Goal: Navigation & Orientation: Find specific page/section

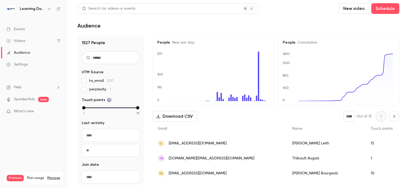
click at [37, 36] on link "Videos 17" at bounding box center [33, 41] width 67 height 12
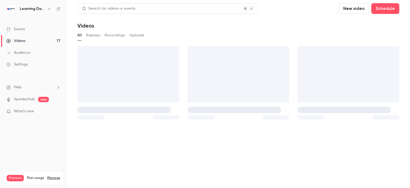
click at [35, 49] on link "Audience" at bounding box center [33, 53] width 67 height 12
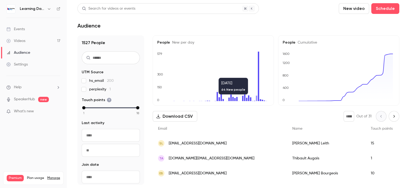
click at [200, 147] on div "SL [EMAIL_ADDRESS][DOMAIN_NAME]" at bounding box center [220, 143] width 134 height 15
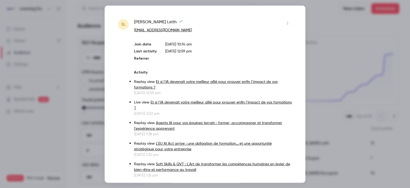
click at [75, 100] on div at bounding box center [205, 94] width 410 height 188
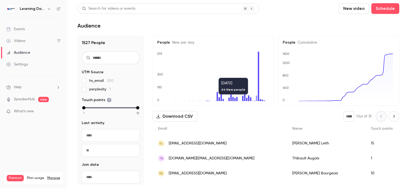
click at [38, 57] on link "Audience" at bounding box center [33, 53] width 67 height 12
click at [25, 26] on link "Events" at bounding box center [33, 29] width 67 height 12
